Goal: Information Seeking & Learning: Compare options

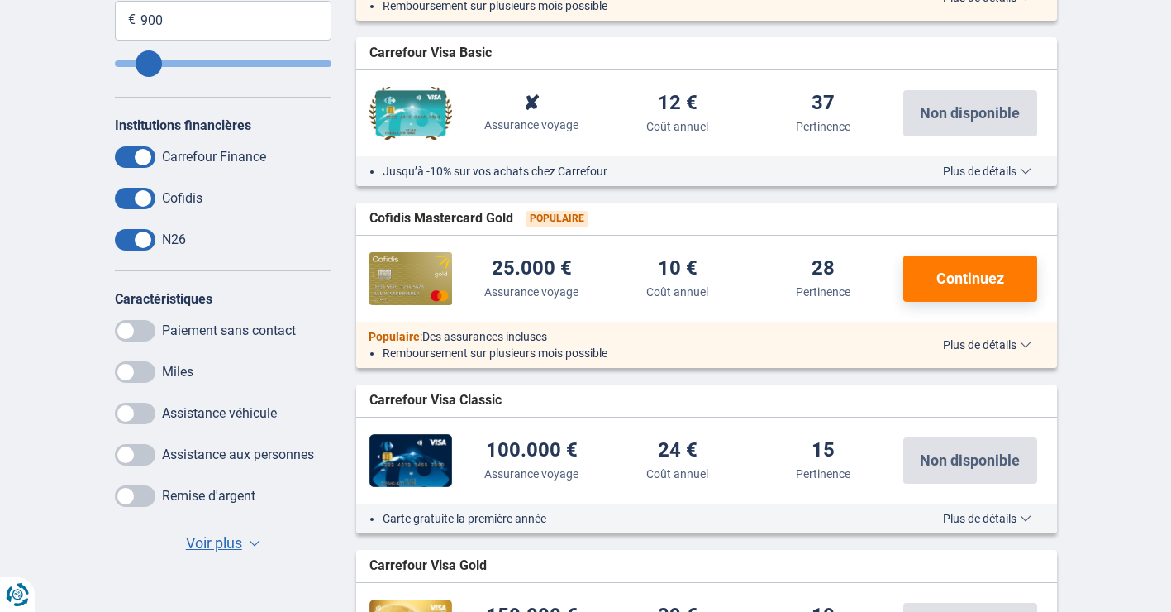
scroll to position [409, 0]
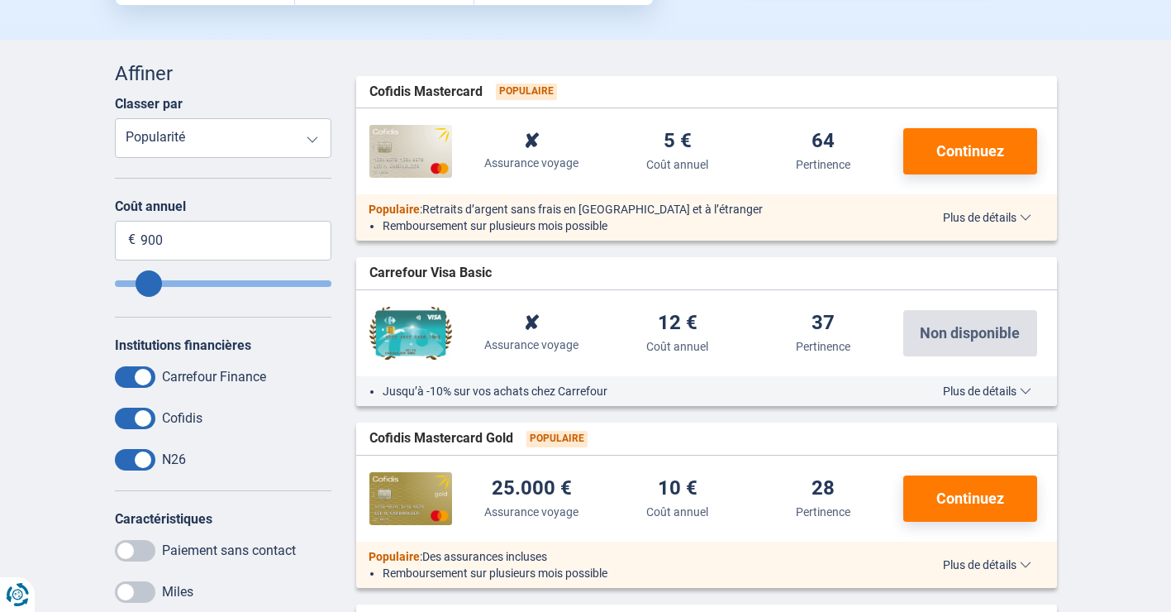
click at [990, 216] on span "Plus de détails" at bounding box center [987, 218] width 88 height 12
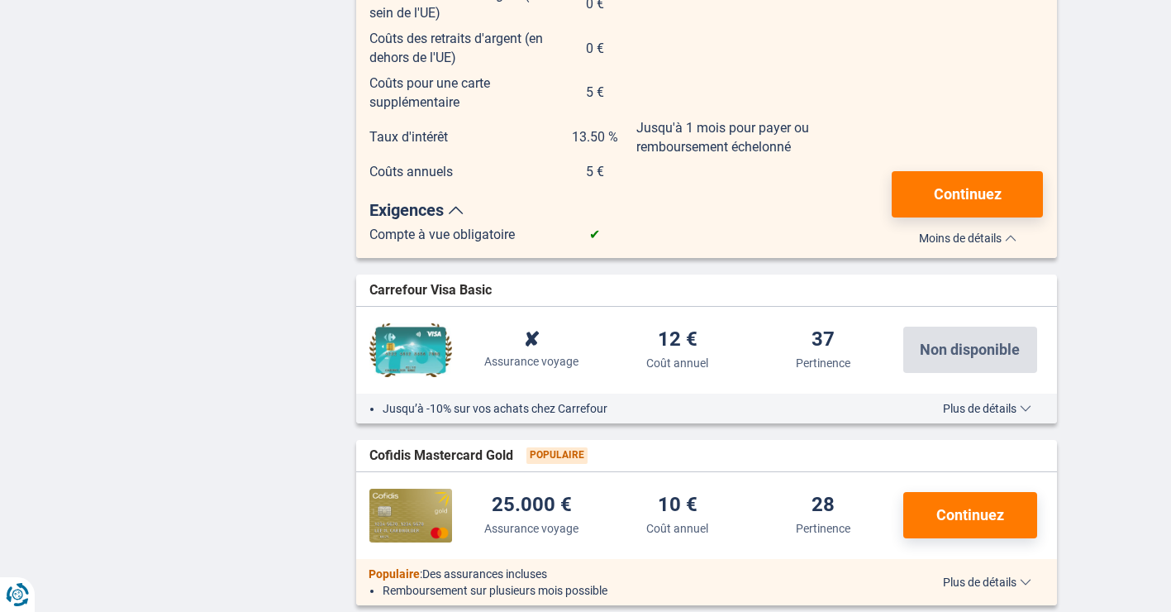
scroll to position [1566, 0]
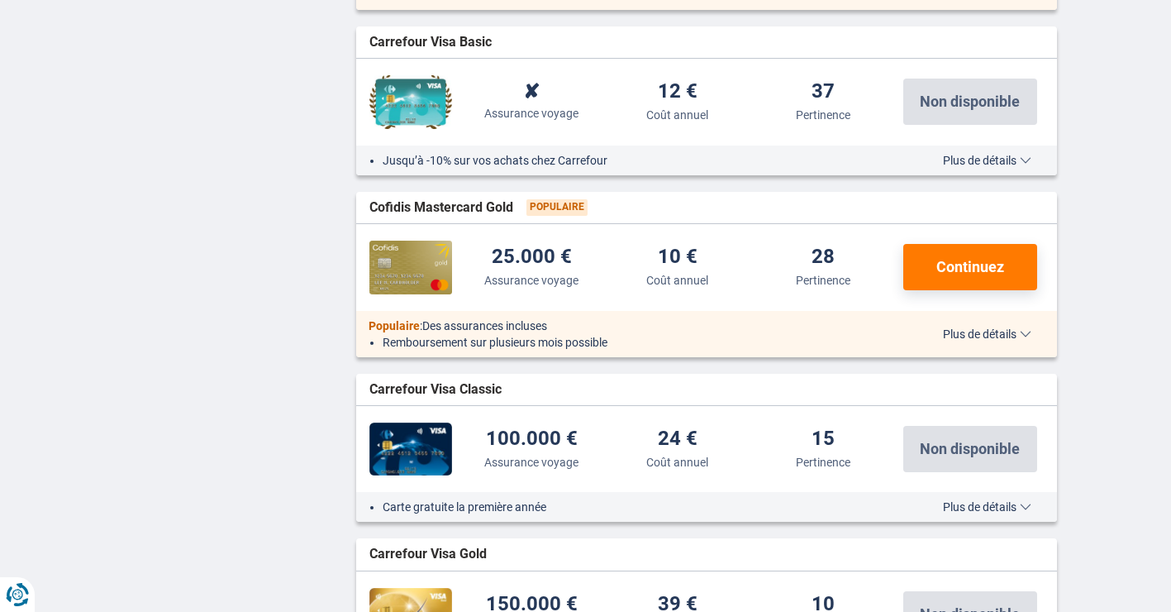
click at [979, 161] on span "Plus de détails" at bounding box center [987, 161] width 88 height 12
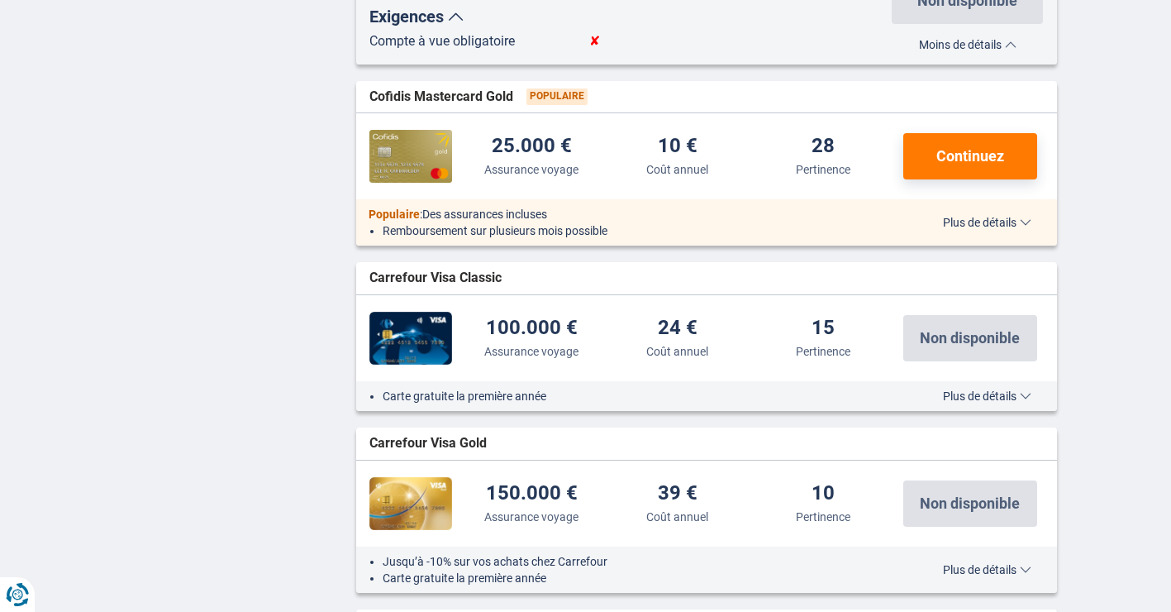
scroll to position [2617, 0]
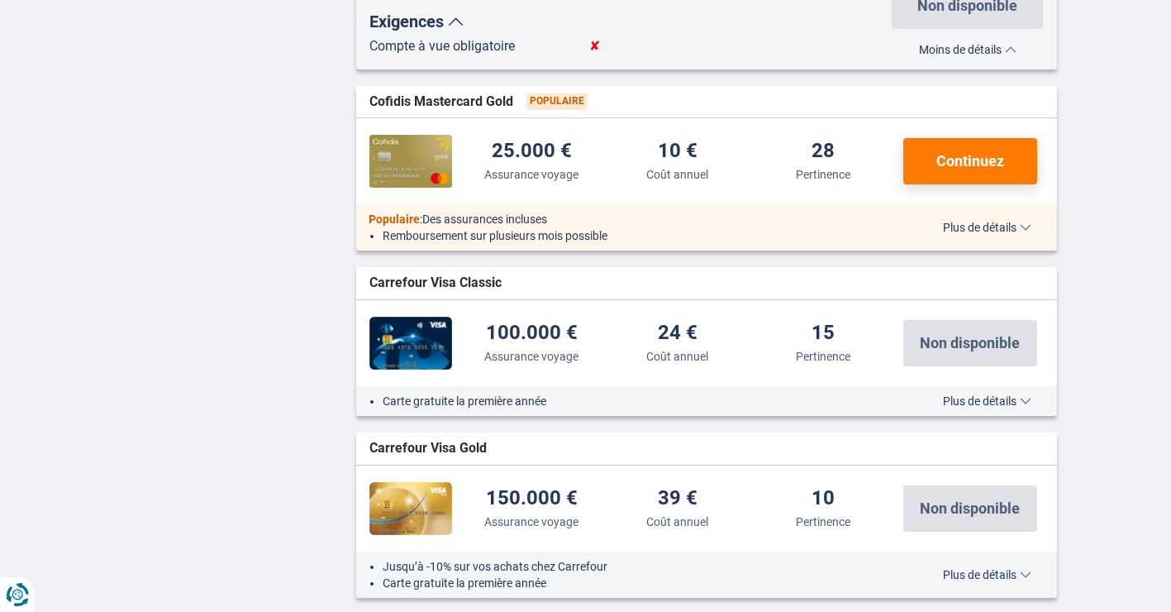
click at [992, 226] on span "Plus de détails" at bounding box center [987, 227] width 88 height 12
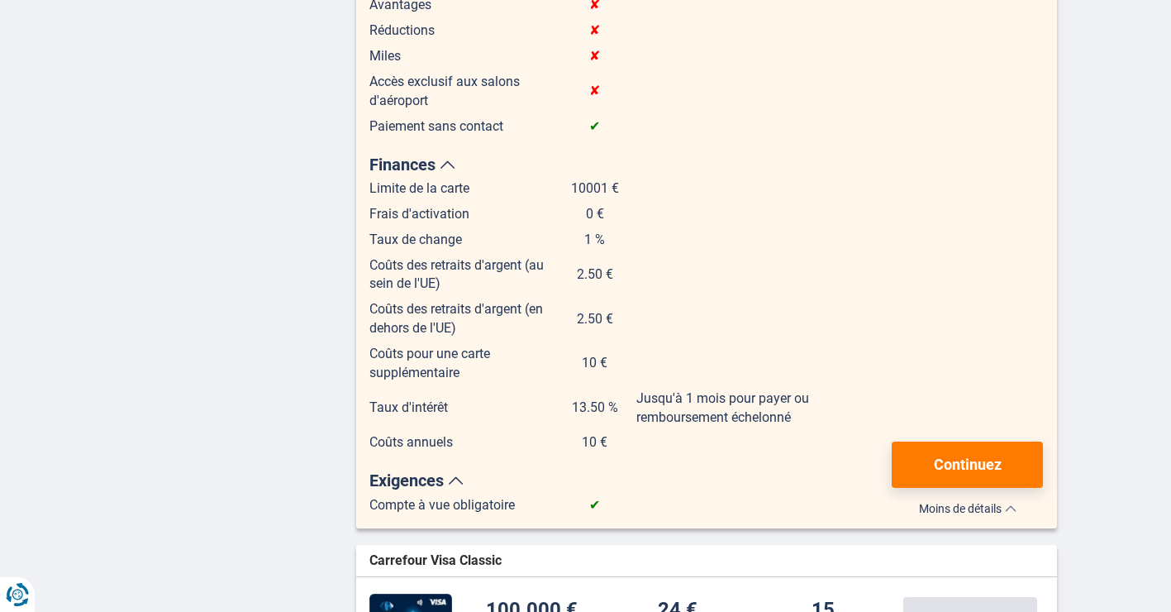
scroll to position [3360, 0]
